Goal: Navigation & Orientation: Find specific page/section

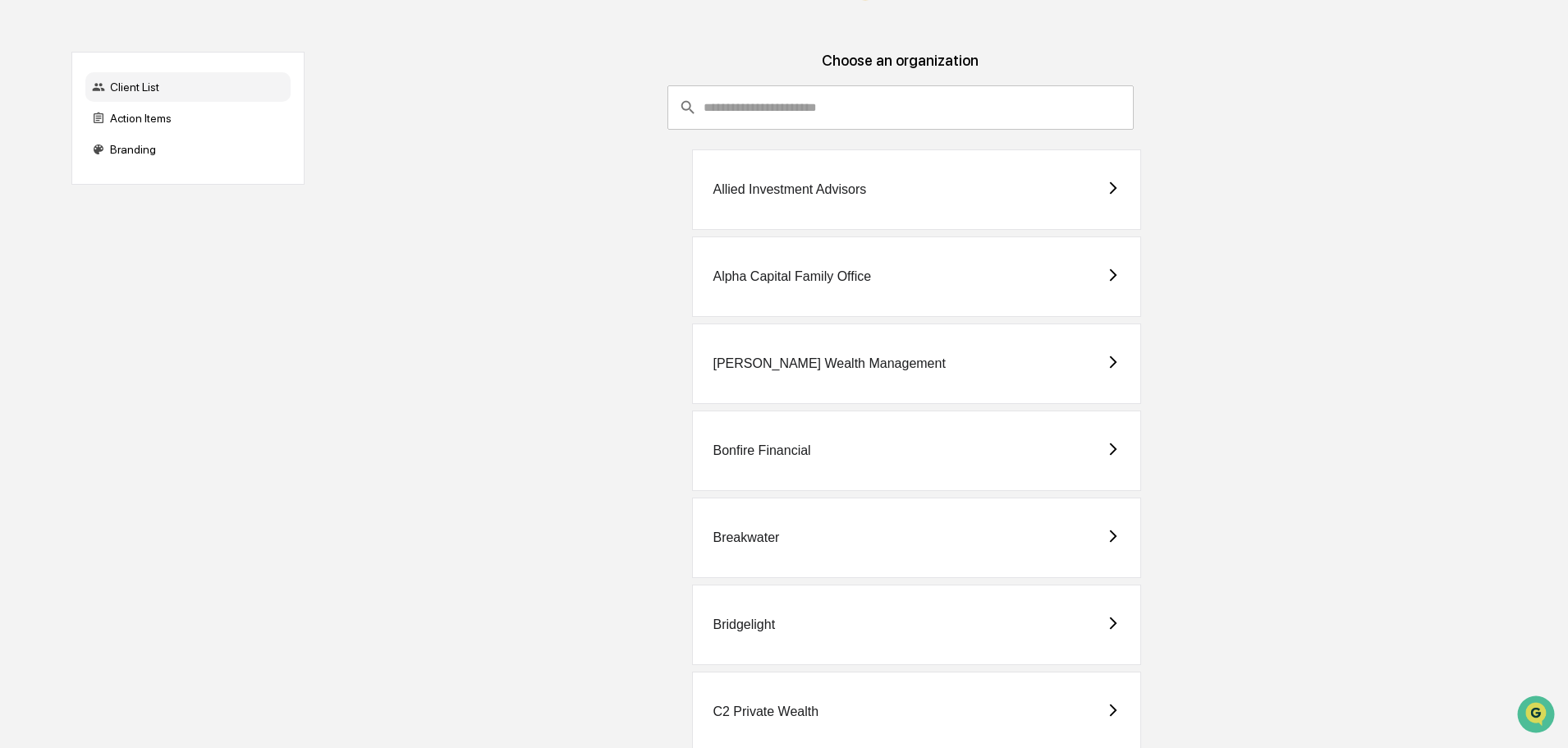
scroll to position [112, 0]
click at [183, 90] on div "Client List" at bounding box center [187, 88] width 206 height 30
click at [779, 272] on div "Alpha Capital Family Office" at bounding box center [791, 277] width 158 height 14
